Goal: Transaction & Acquisition: Purchase product/service

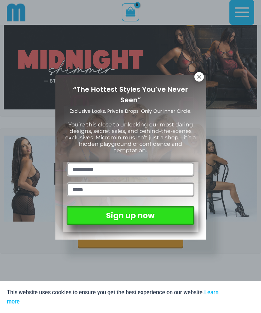
scroll to position [31, 0]
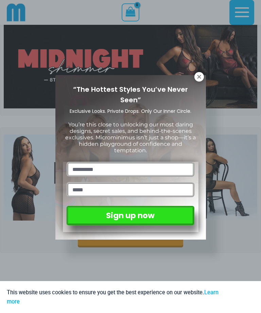
click at [198, 77] on icon at bounding box center [199, 77] width 4 height 4
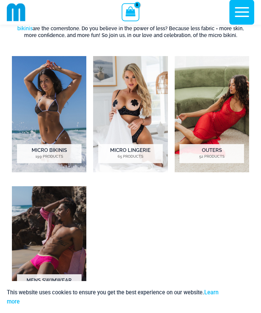
scroll to position [338, 0]
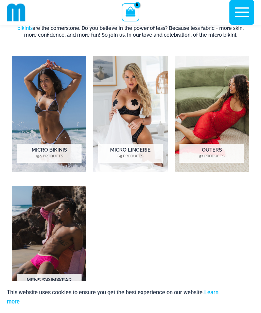
click at [35, 122] on img "Visit product category Micro Bikinis" at bounding box center [49, 114] width 74 height 116
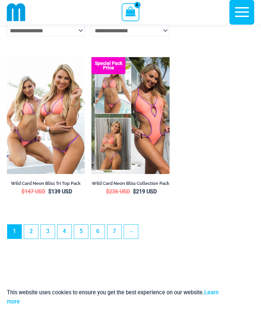
scroll to position [1988, 0]
click at [135, 238] on link "→" at bounding box center [131, 232] width 14 height 14
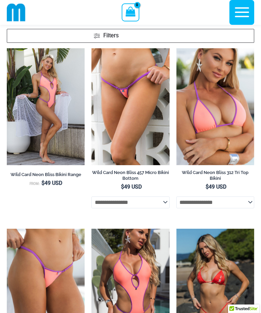
scroll to position [37, 0]
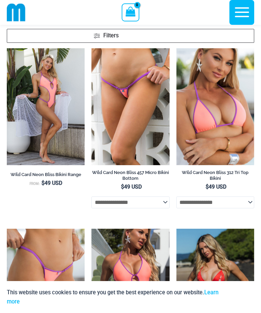
click at [146, 176] on h2 "Wild Card Neon Bliss 457 Micro Bikini Bottom" at bounding box center [130, 176] width 78 height 12
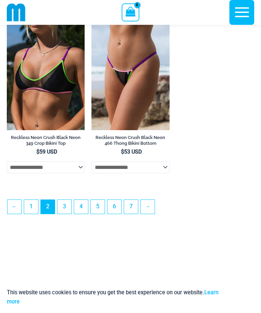
scroll to position [1853, 0]
